Goal: Entertainment & Leisure: Consume media (video, audio)

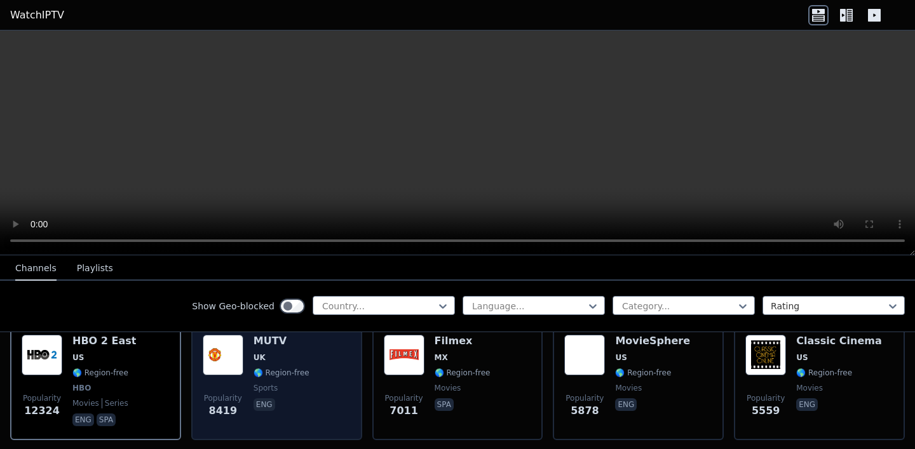
scroll to position [155, 0]
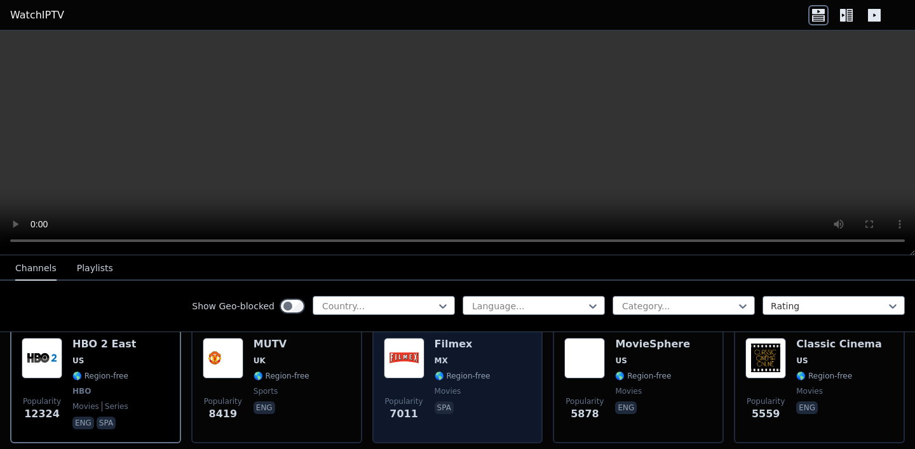
click at [447, 346] on h6 "Filmex" at bounding box center [463, 344] width 56 height 13
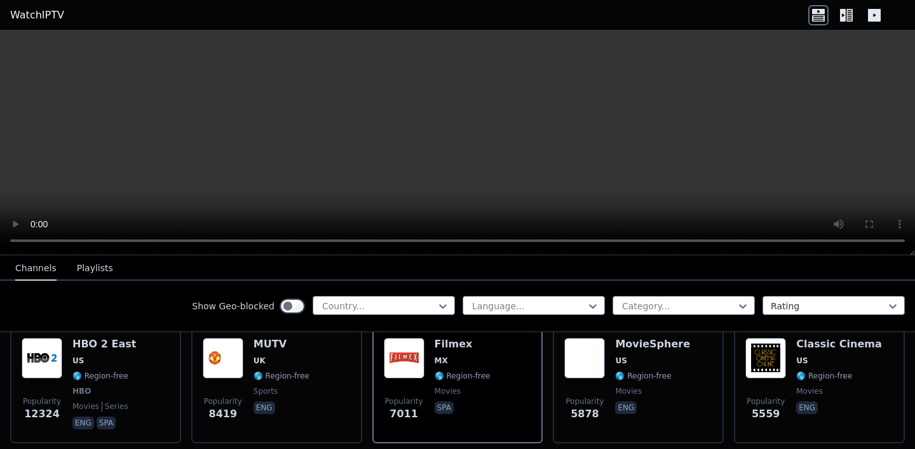
click at [123, 306] on div "Show Geo-blocked Country... Language... Category... Rating" at bounding box center [457, 306] width 915 height 51
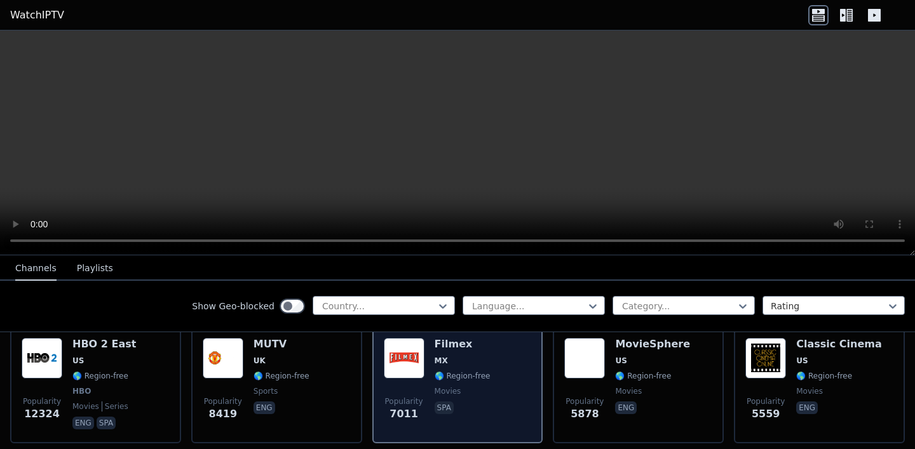
click at [406, 396] on span "Popularity" at bounding box center [404, 401] width 38 height 10
click at [440, 396] on div "Filmex MX 🌎 Region-free movies spa" at bounding box center [463, 385] width 56 height 94
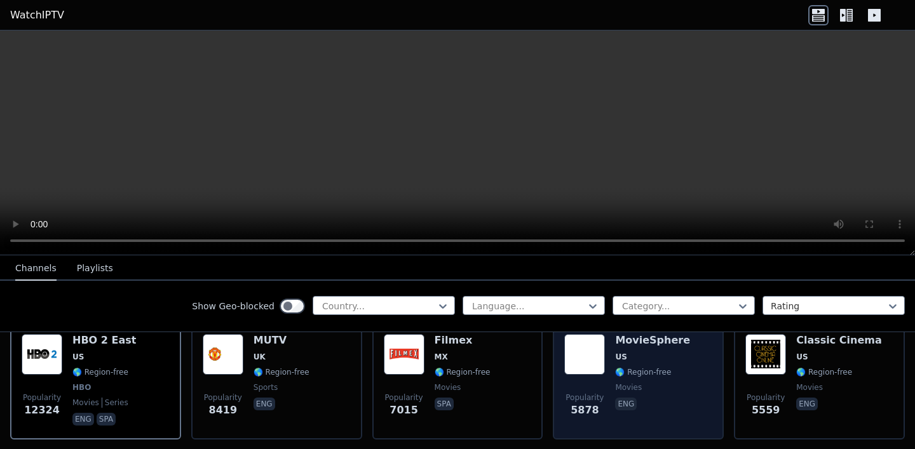
scroll to position [152, 0]
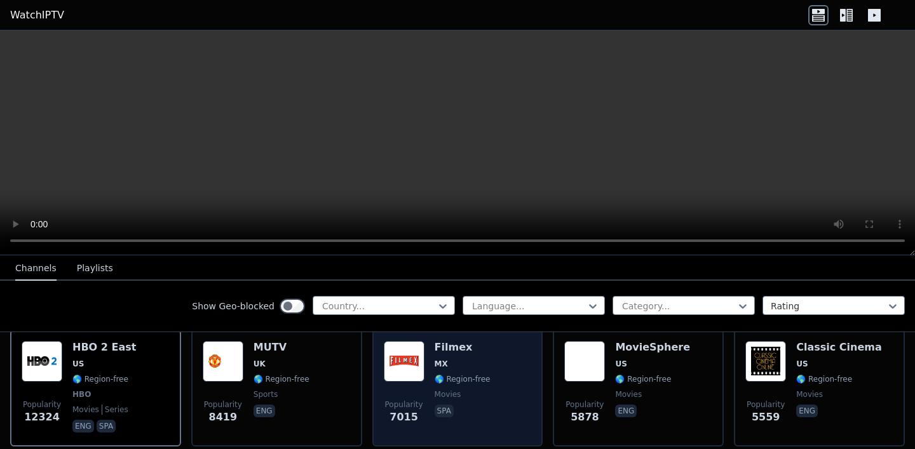
click at [457, 365] on span "MX" at bounding box center [463, 364] width 56 height 10
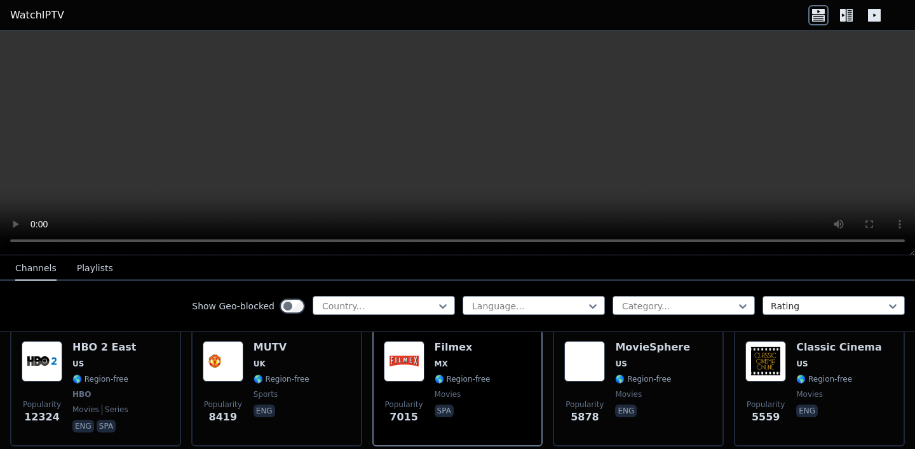
click at [395, 166] on video at bounding box center [457, 142] width 915 height 225
